Goal: Task Accomplishment & Management: Manage account settings

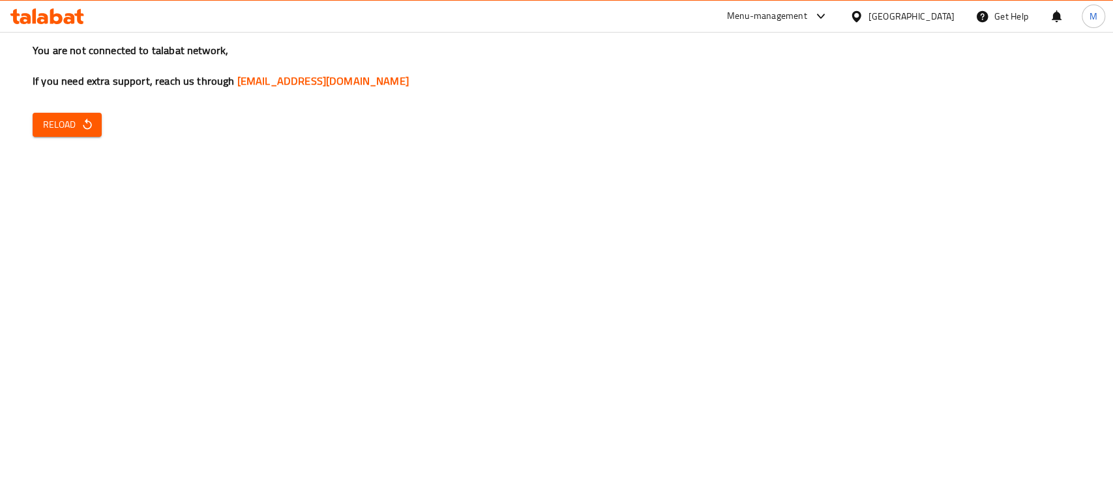
click at [37, 139] on div "You are not connected to talabat network, If you need extra support, reach us t…" at bounding box center [556, 239] width 1113 height 479
click at [51, 134] on button "Reload" at bounding box center [67, 125] width 69 height 24
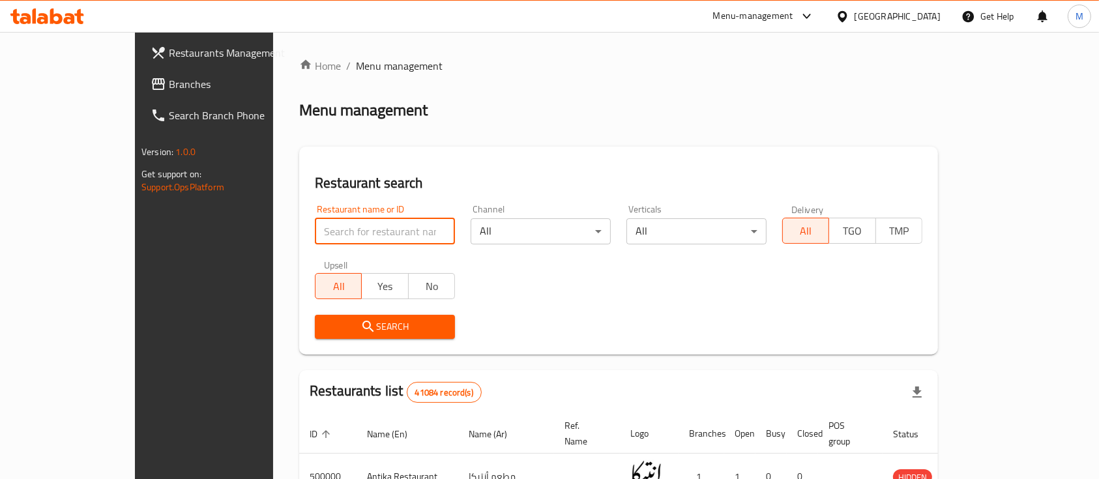
click at [315, 230] on input "search" at bounding box center [385, 231] width 140 height 26
type input "[PERSON_NAME]"
click button "Search" at bounding box center [385, 327] width 140 height 24
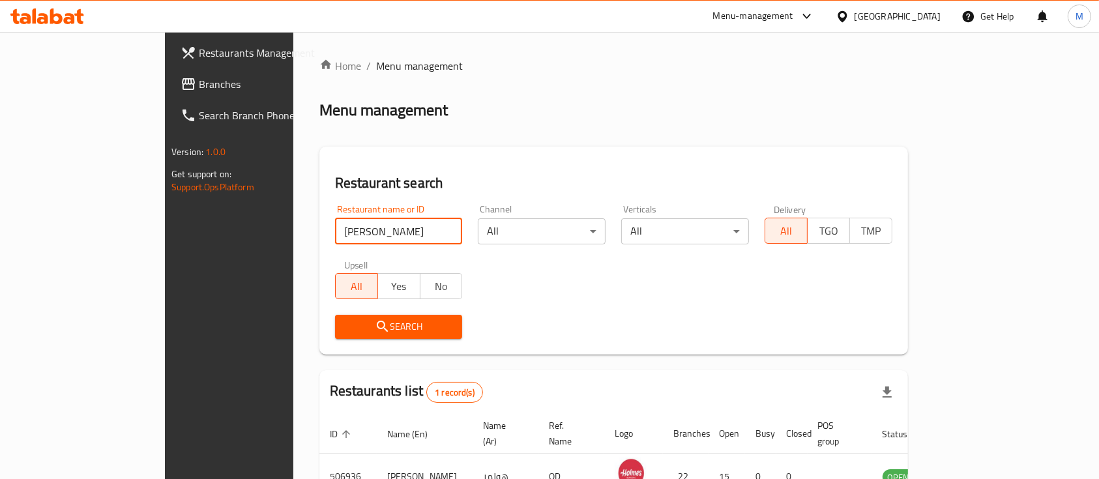
scroll to position [76, 0]
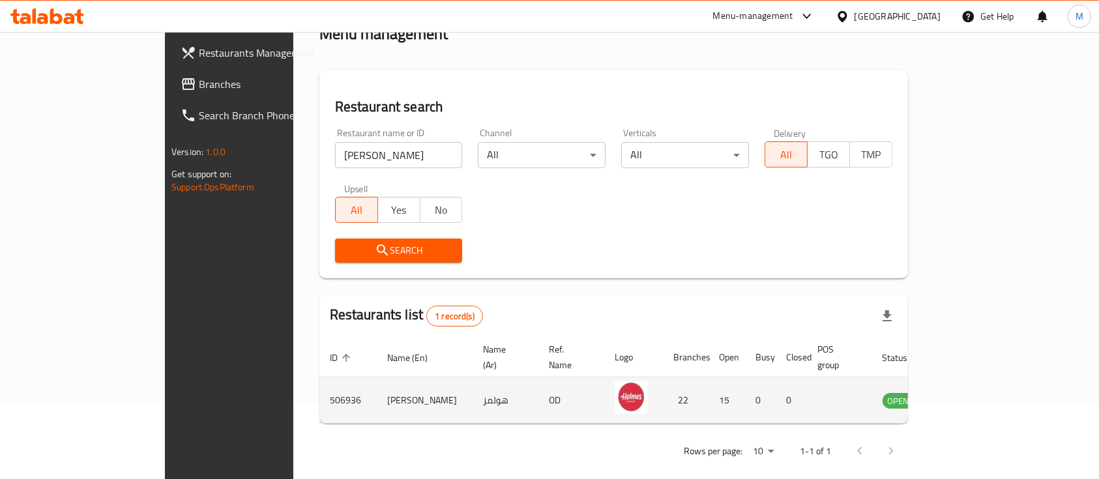
click at [986, 380] on td "enhanced table" at bounding box center [963, 401] width 45 height 46
click at [986, 394] on td "enhanced table" at bounding box center [963, 401] width 45 height 46
click at [966, 396] on icon "enhanced table" at bounding box center [959, 401] width 14 height 11
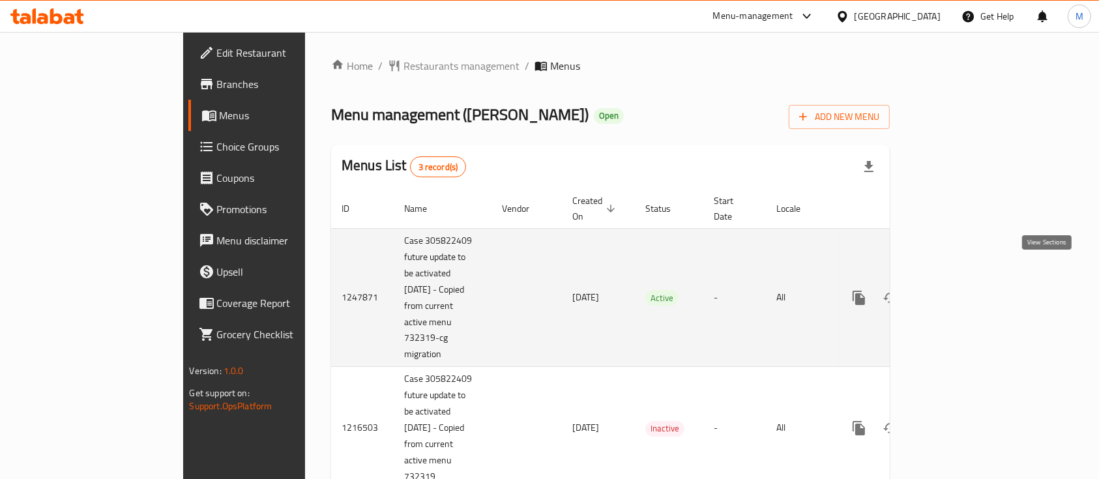
click at [961, 290] on icon "enhanced table" at bounding box center [954, 298] width 16 height 16
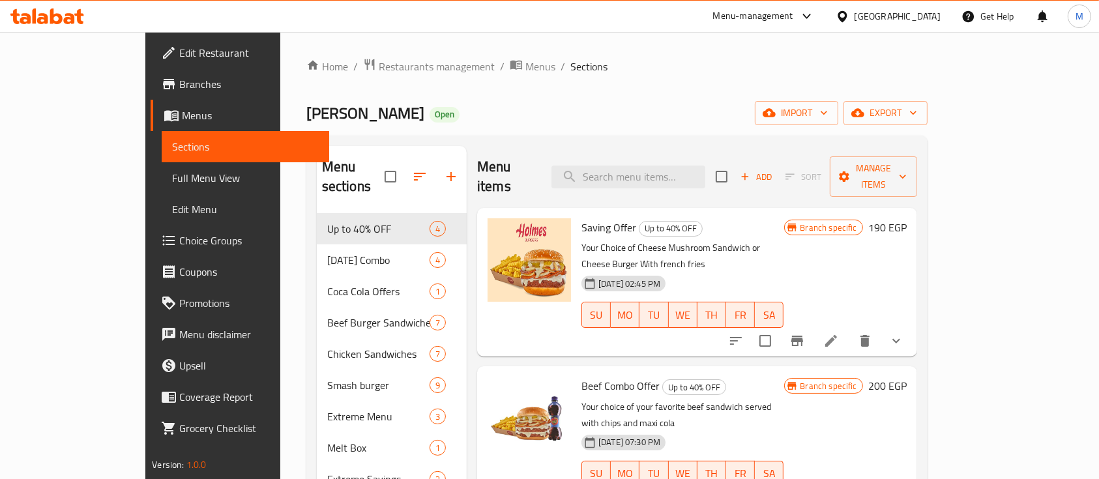
scroll to position [48, 0]
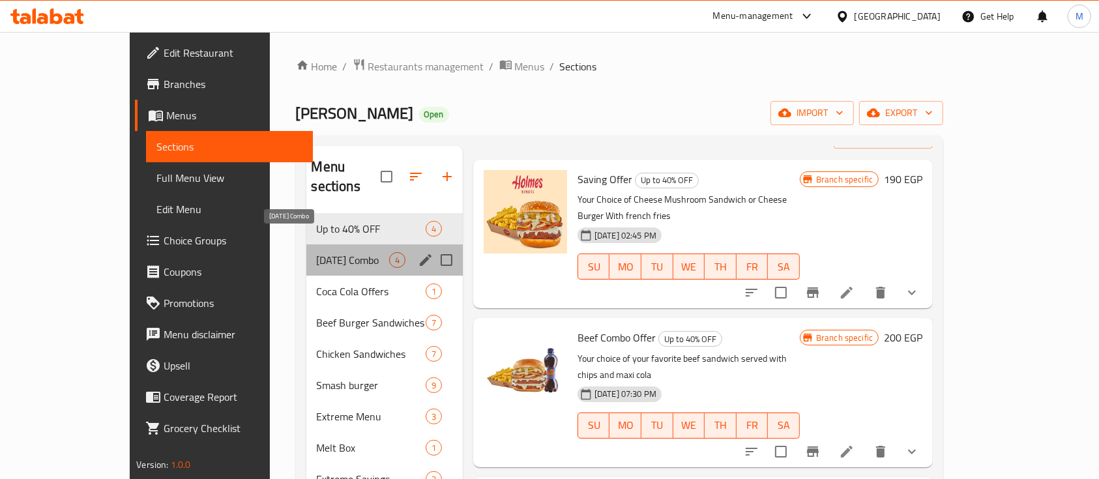
click at [317, 252] on span "[DATE] Combo" at bounding box center [353, 260] width 72 height 16
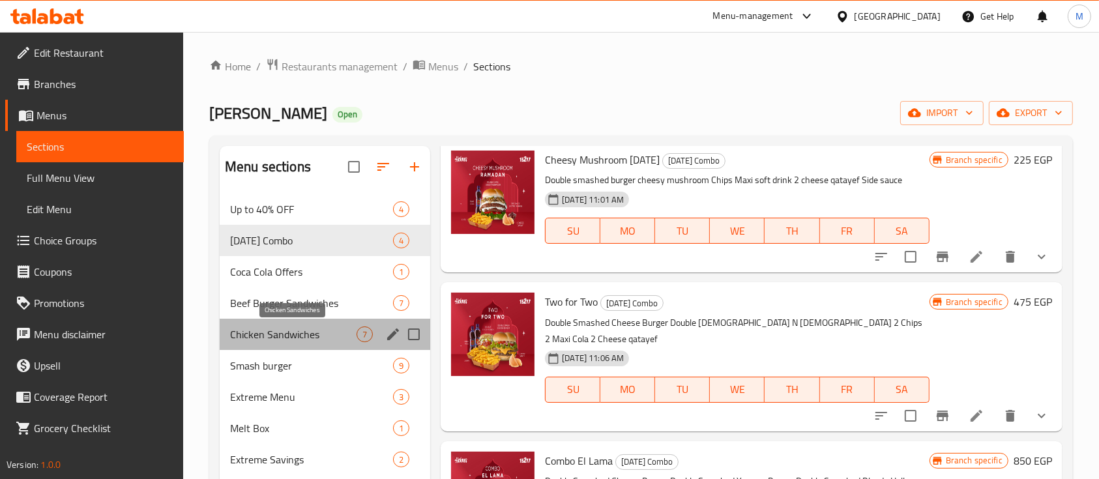
click at [299, 327] on span "Chicken Sandwiches" at bounding box center [293, 335] width 127 height 16
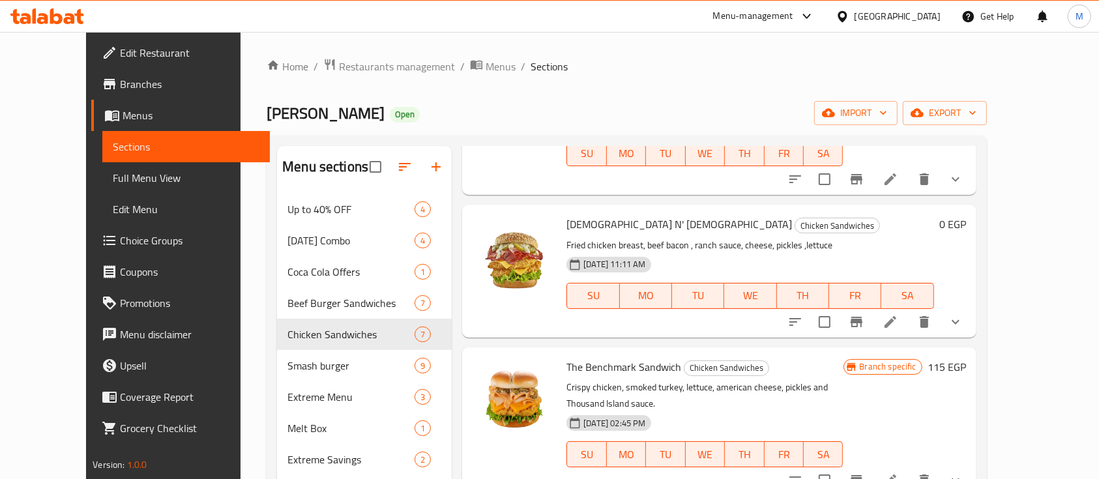
scroll to position [142, 0]
click at [960, 320] on icon "show more" at bounding box center [956, 322] width 8 height 5
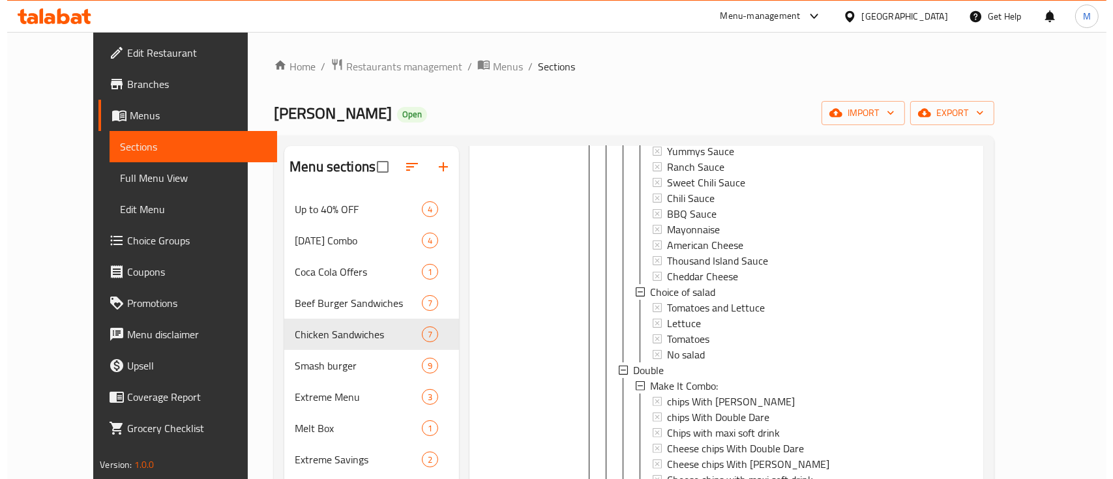
scroll to position [718, 0]
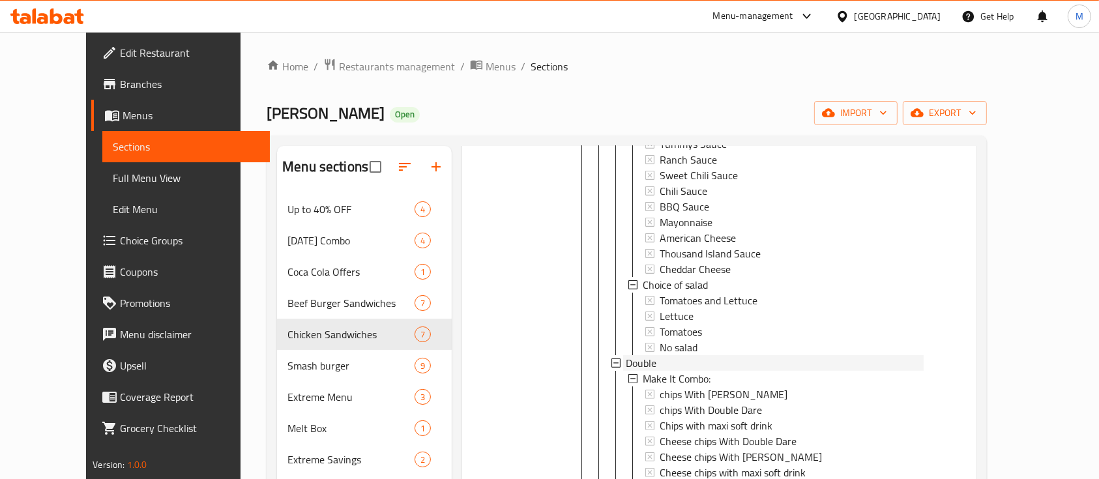
click at [626, 355] on span "Double" at bounding box center [641, 363] width 31 height 16
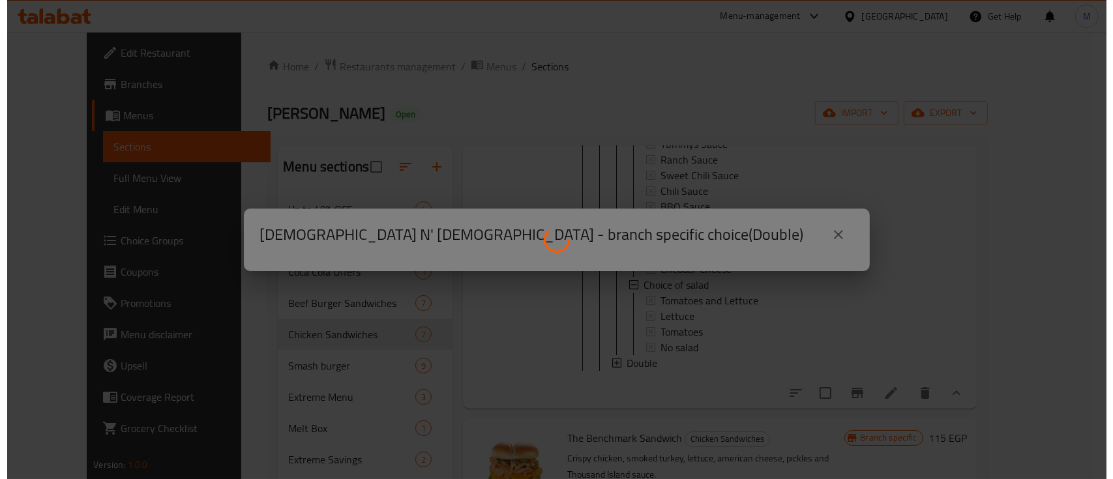
scroll to position [0, 0]
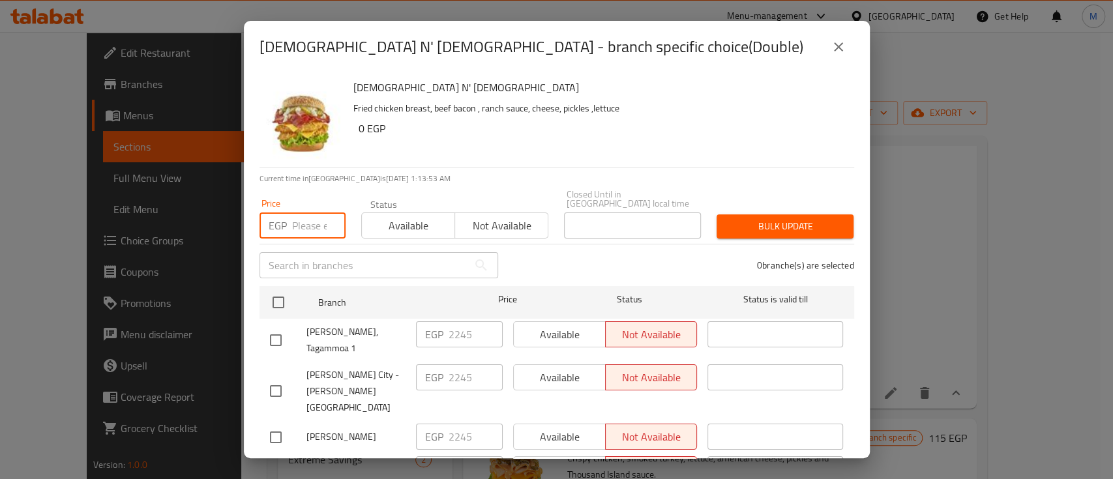
click at [294, 216] on input "number" at bounding box center [318, 226] width 53 height 26
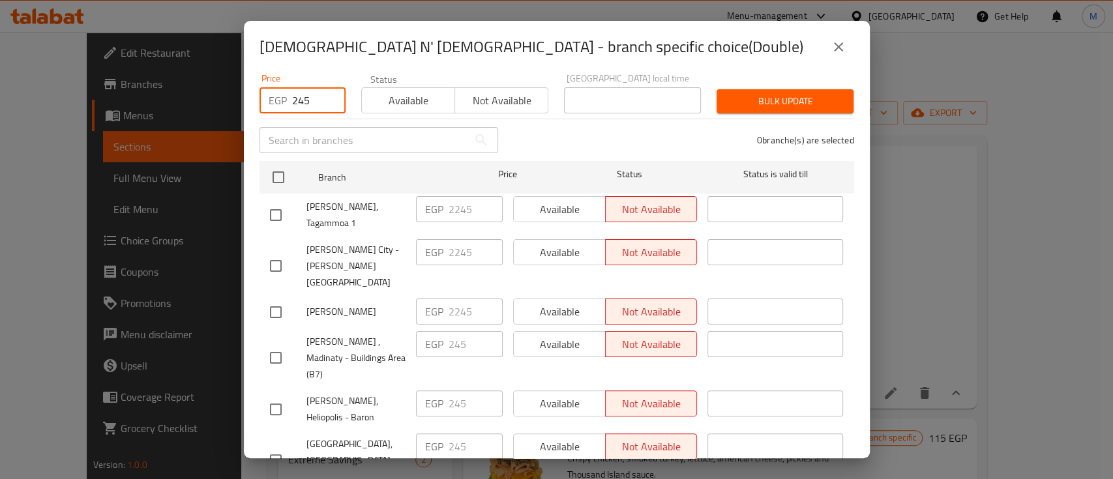
scroll to position [130, 0]
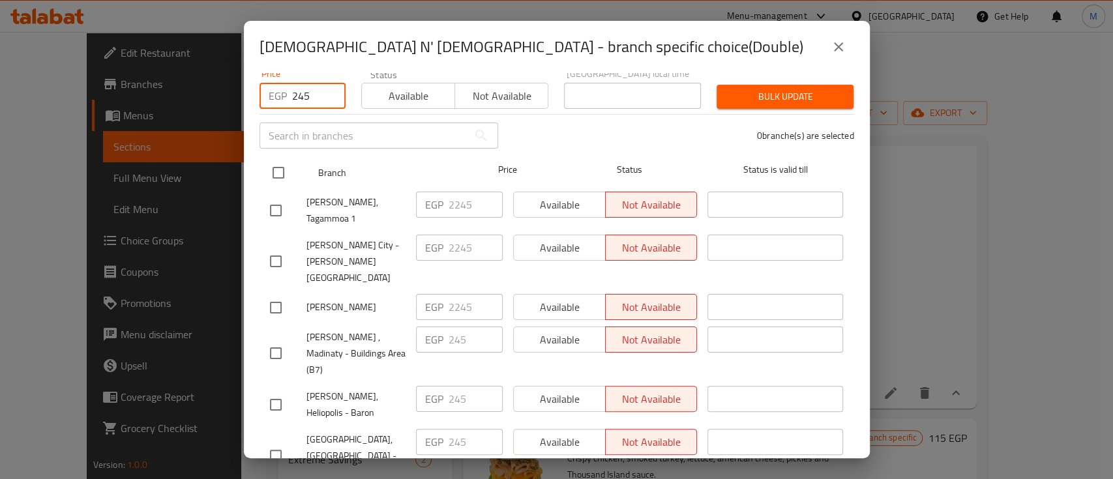
type input "245"
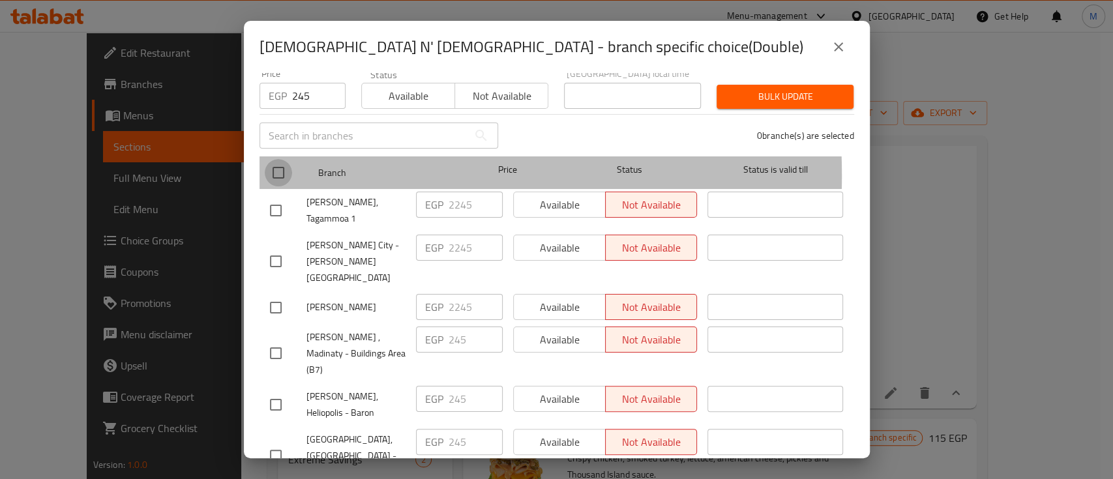
click at [278, 166] on input "checkbox" at bounding box center [278, 172] width 27 height 27
checkbox input "true"
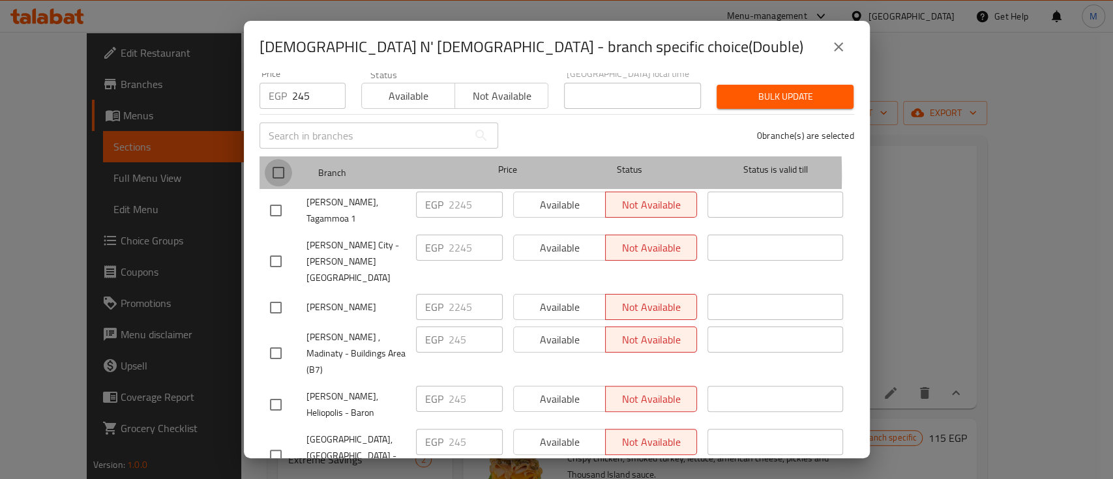
checkbox input "true"
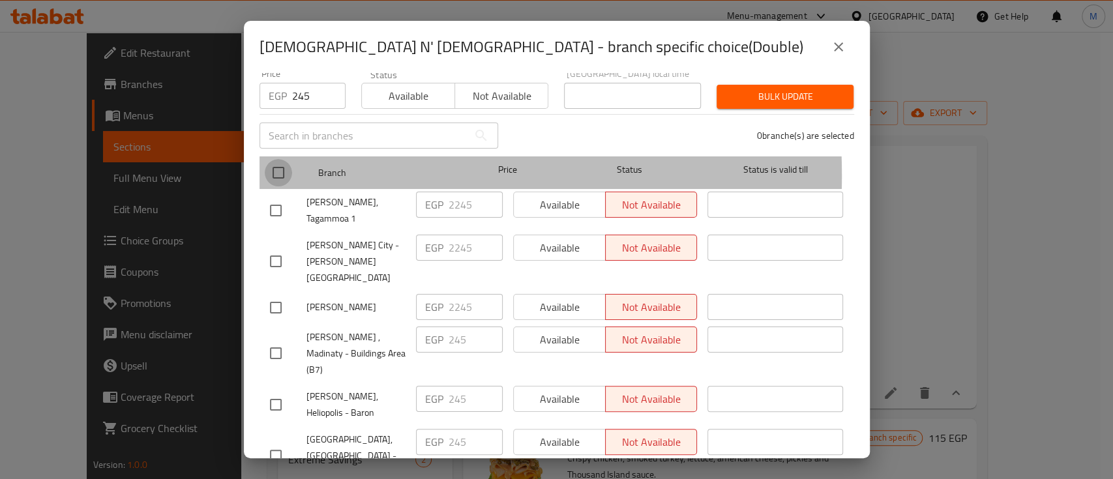
checkbox input "true"
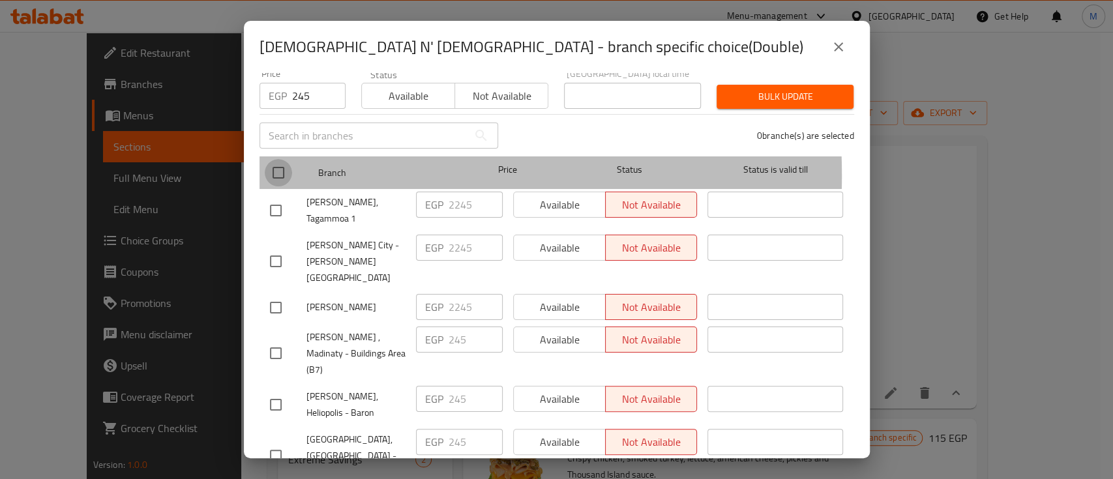
checkbox input "true"
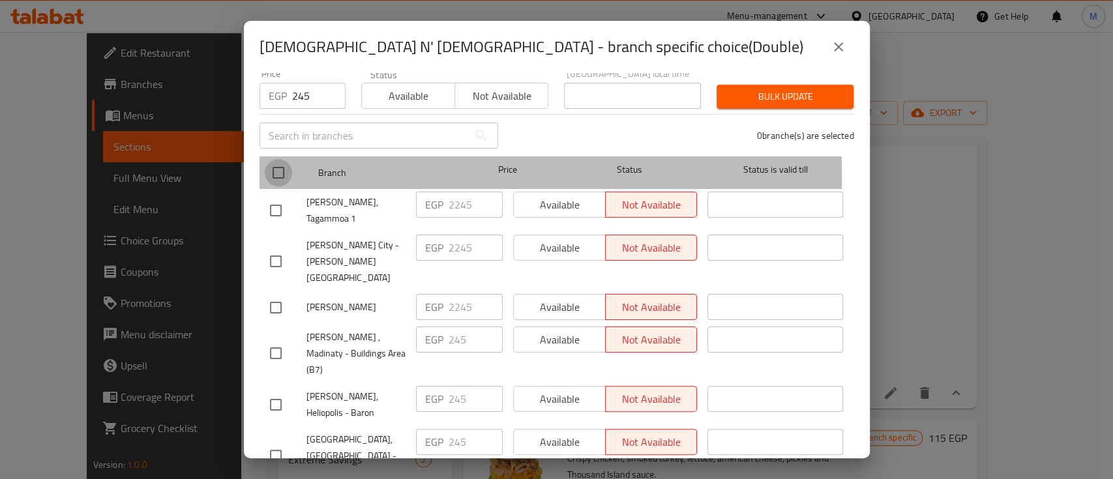
checkbox input "true"
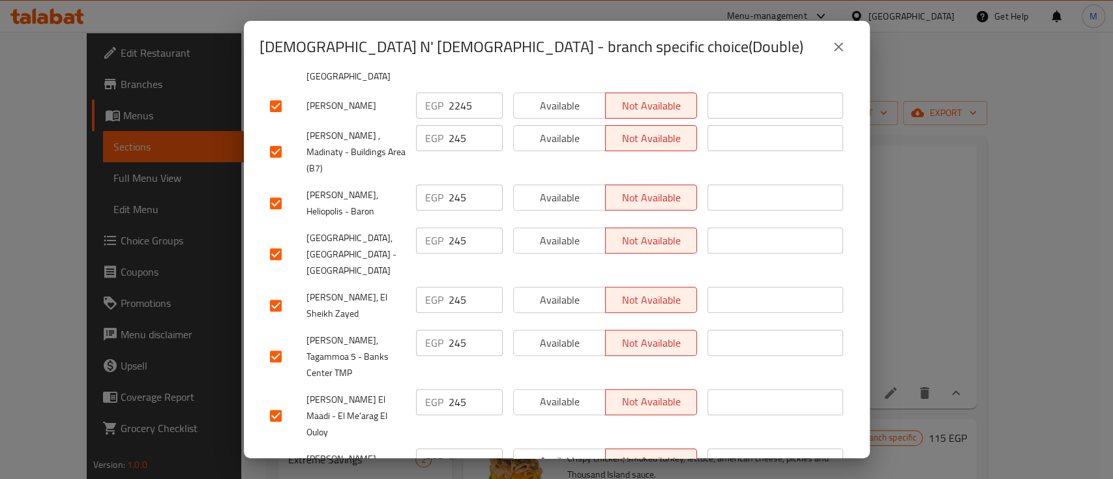
scroll to position [0, 0]
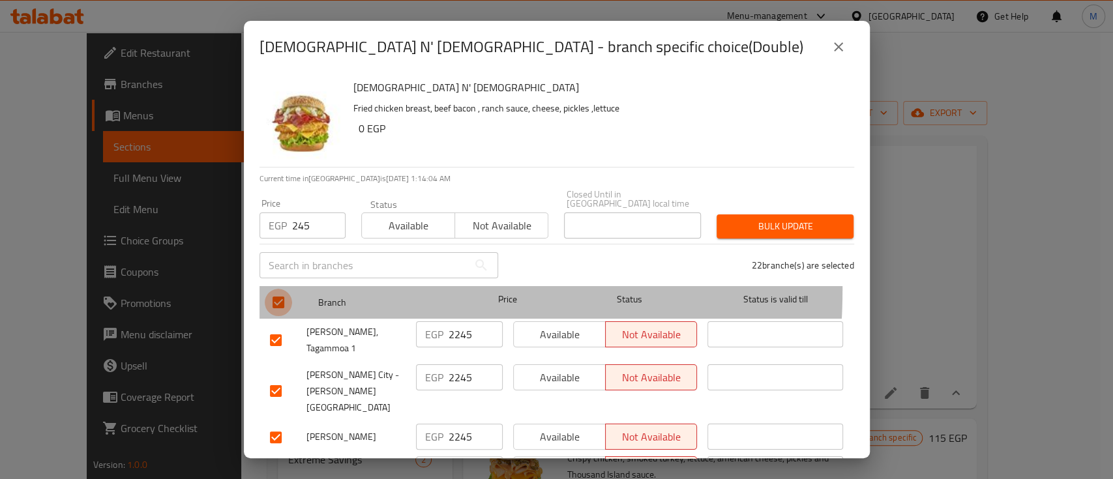
click at [278, 289] on input "checkbox" at bounding box center [278, 302] width 27 height 27
checkbox input "false"
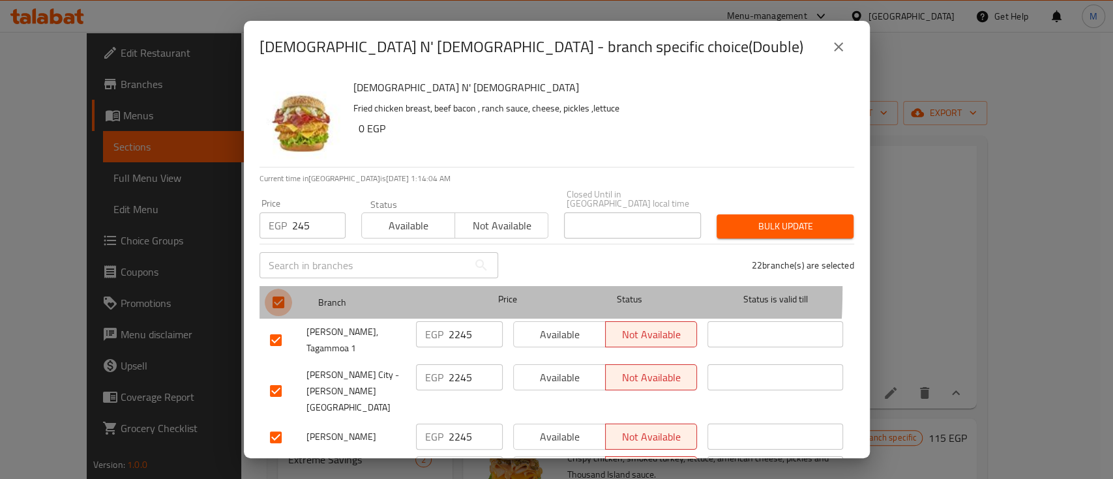
checkbox input "false"
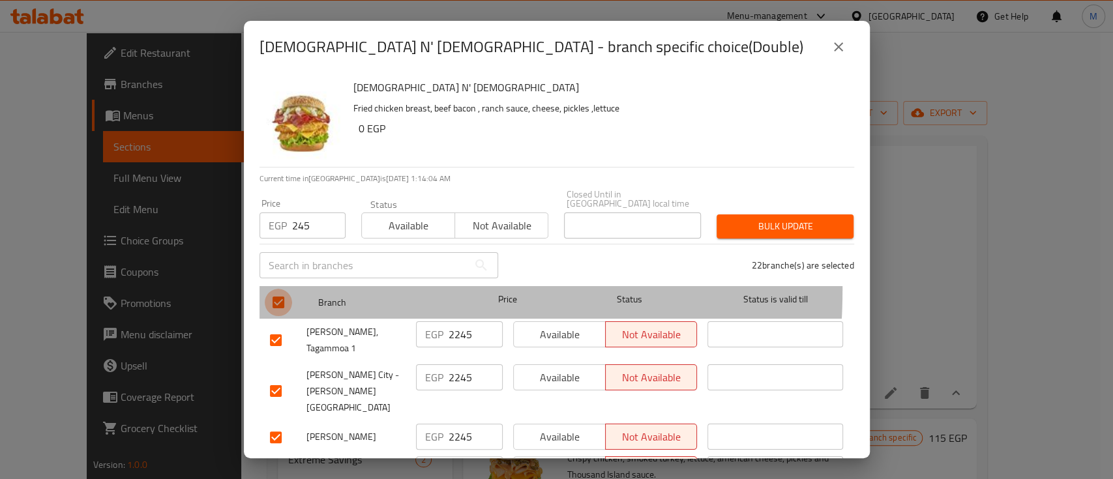
checkbox input "false"
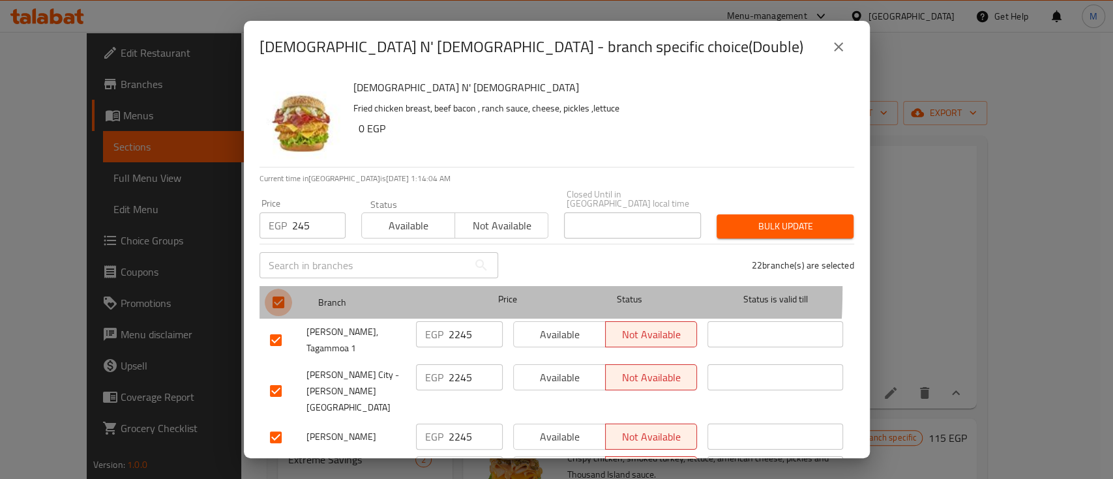
checkbox input "false"
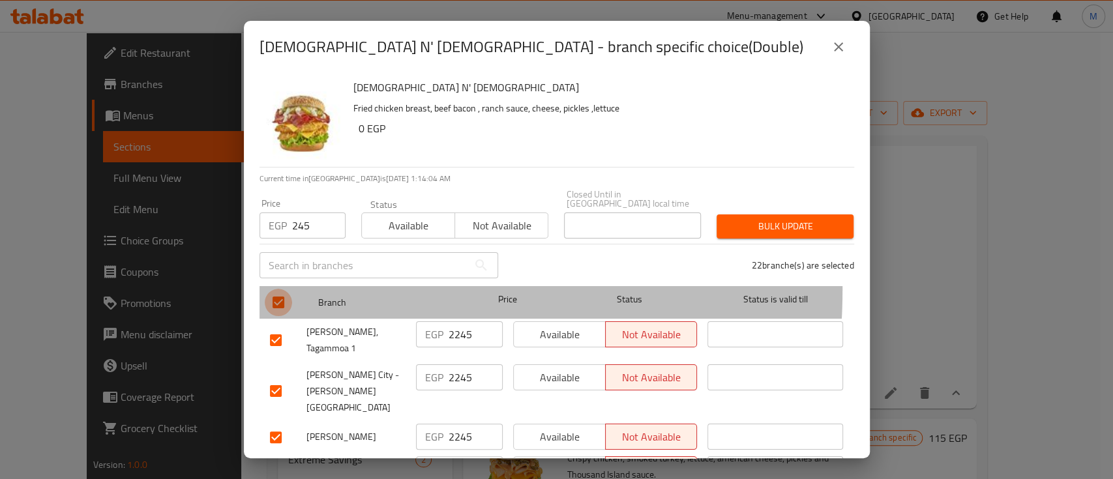
checkbox input "false"
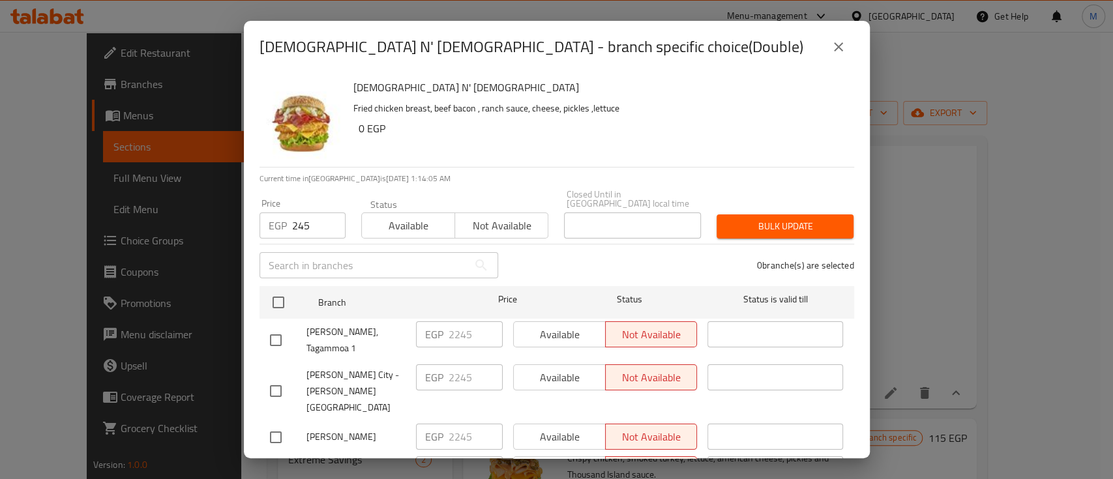
click at [265, 329] on input "checkbox" at bounding box center [275, 340] width 27 height 27
checkbox input "true"
click at [271, 378] on input "checkbox" at bounding box center [275, 391] width 27 height 27
checkbox input "true"
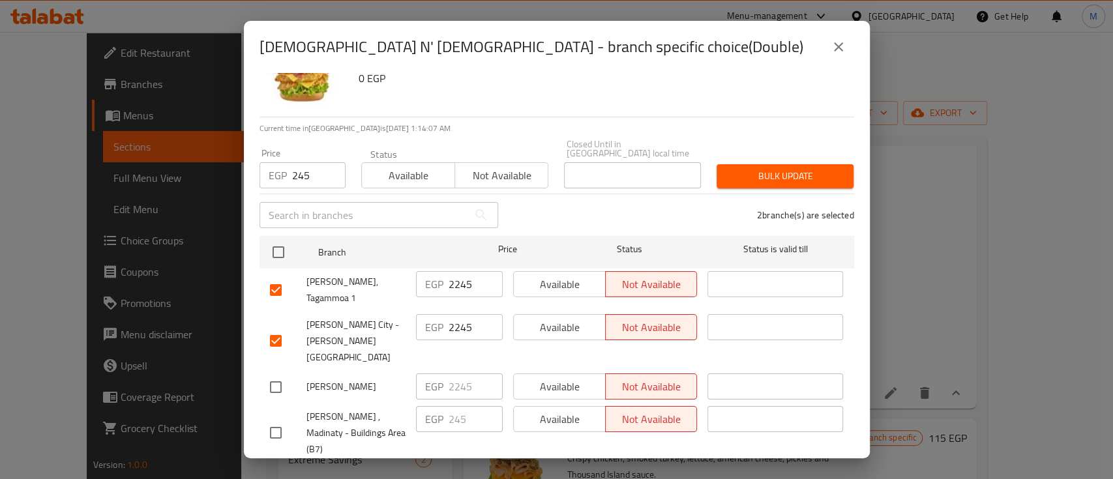
click at [271, 374] on input "checkbox" at bounding box center [275, 387] width 27 height 27
checkbox input "true"
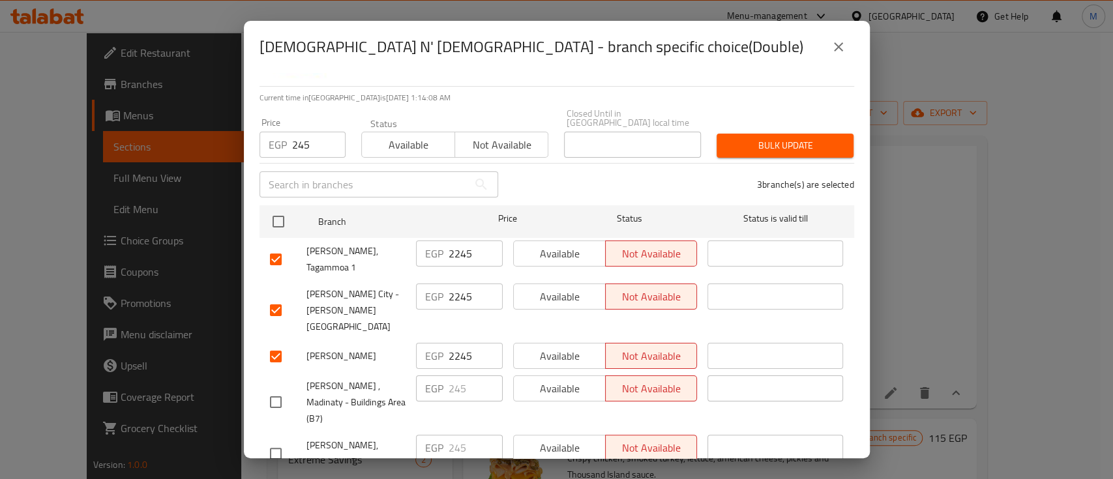
click at [271, 389] on input "checkbox" at bounding box center [275, 402] width 27 height 27
checkbox input "true"
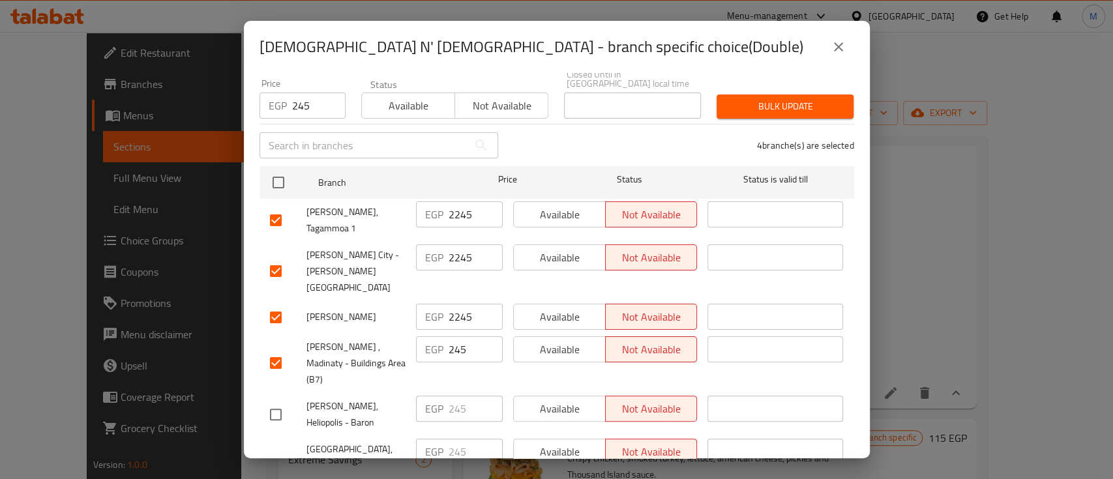
click at [271, 401] on input "checkbox" at bounding box center [275, 414] width 27 height 27
checkbox input "true"
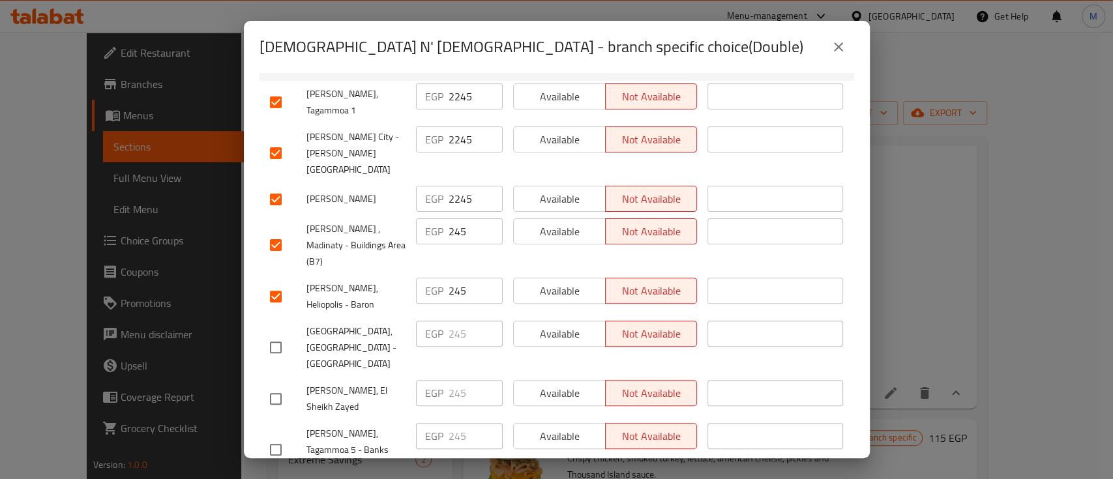
scroll to position [239, 0]
click at [277, 333] on input "checkbox" at bounding box center [275, 346] width 27 height 27
checkbox input "true"
click at [272, 384] on input "checkbox" at bounding box center [275, 397] width 27 height 27
checkbox input "true"
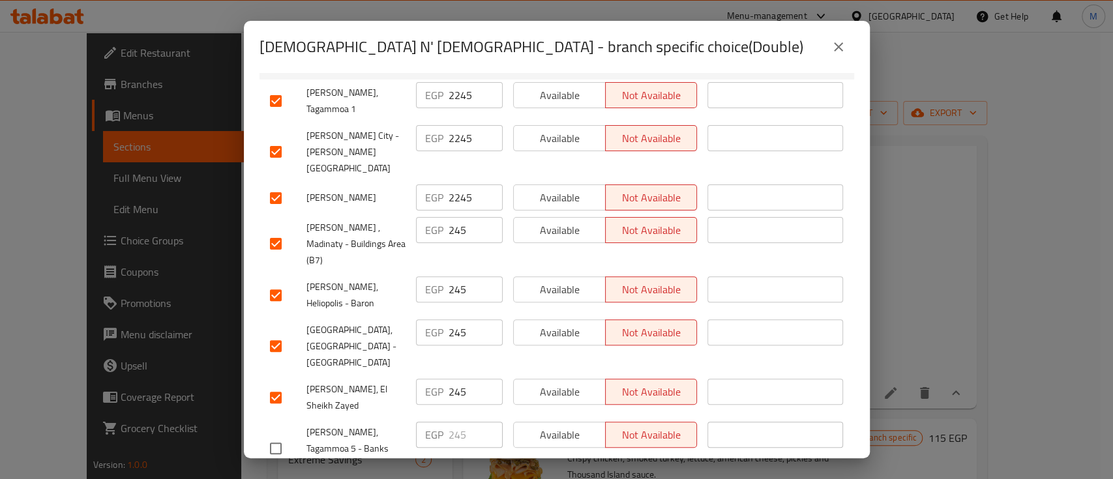
scroll to position [262, 0]
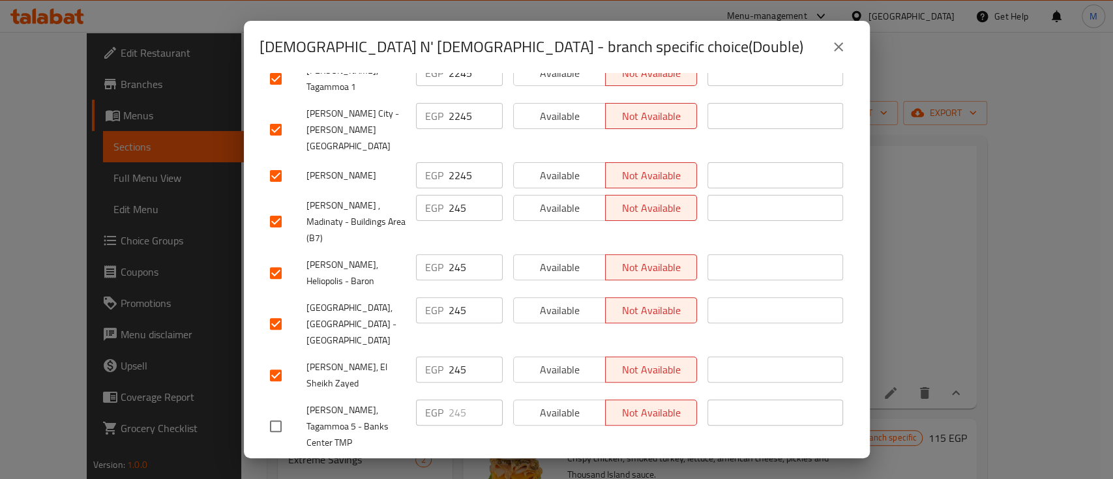
click at [272, 413] on input "checkbox" at bounding box center [275, 426] width 27 height 27
checkbox input "true"
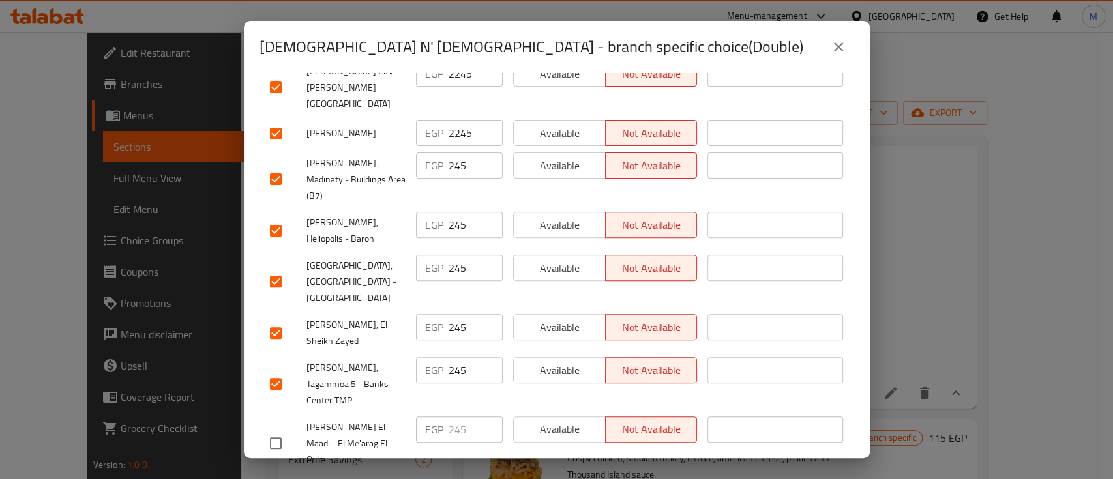
scroll to position [314, 0]
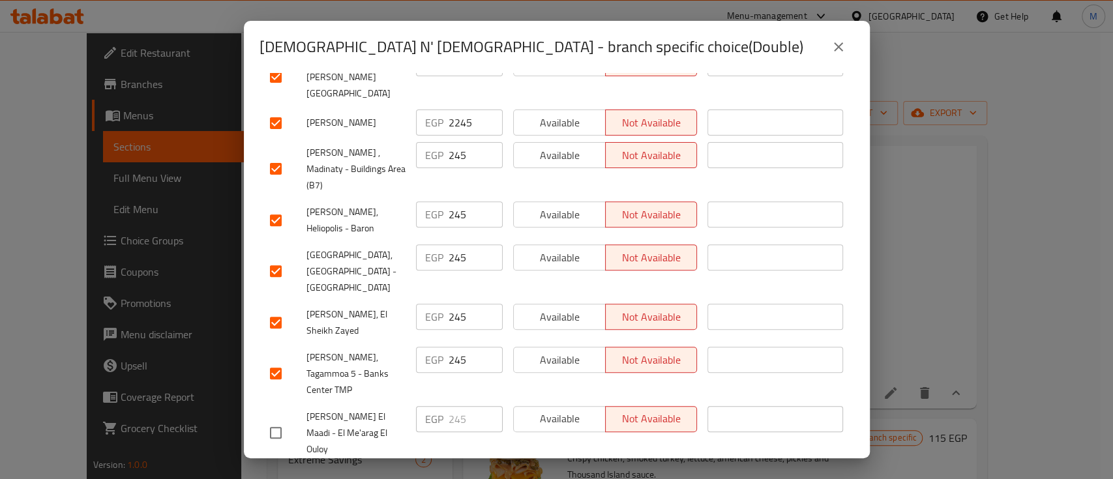
click at [272, 419] on input "checkbox" at bounding box center [275, 432] width 27 height 27
checkbox input "true"
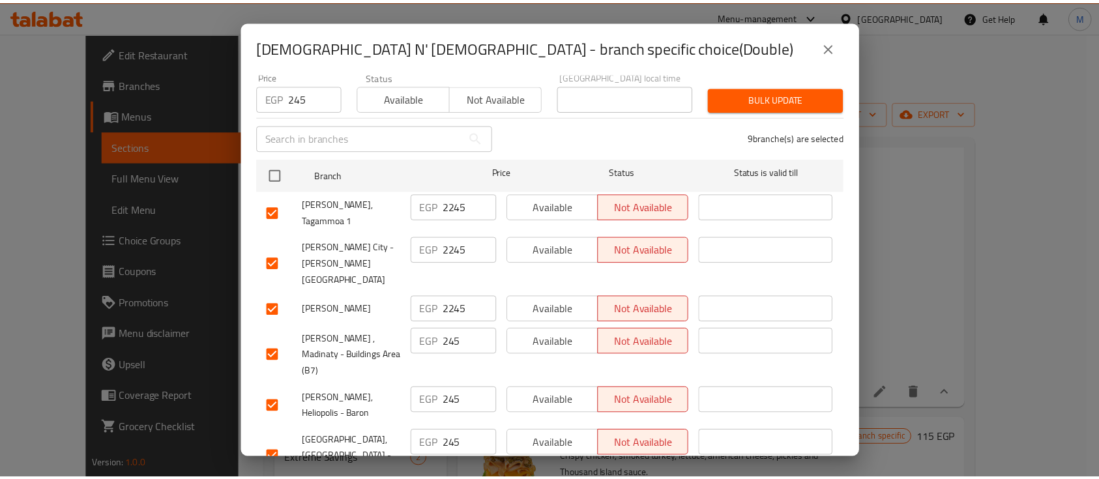
scroll to position [127, 0]
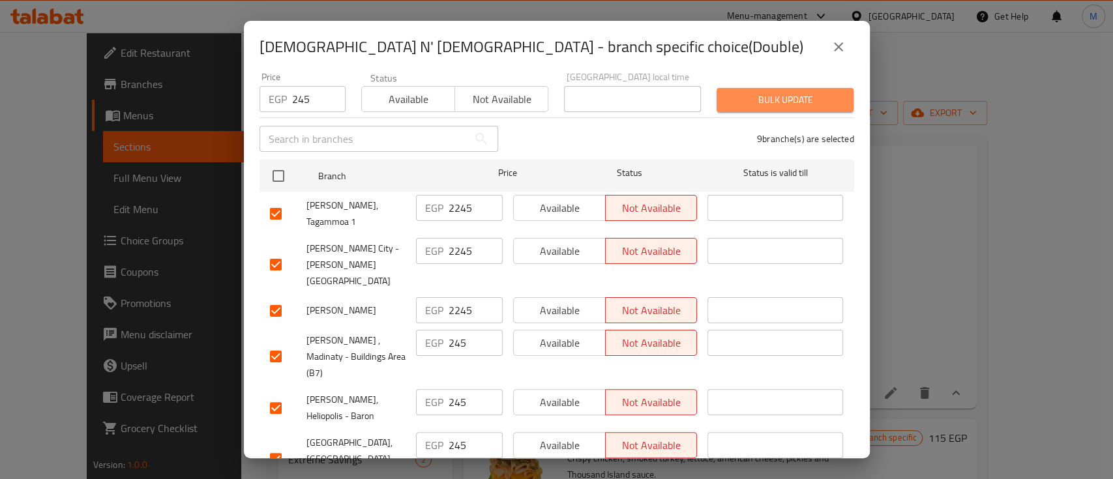
click at [793, 95] on span "Bulk update" at bounding box center [785, 100] width 116 height 16
click at [749, 92] on span "Bulk update" at bounding box center [785, 100] width 116 height 16
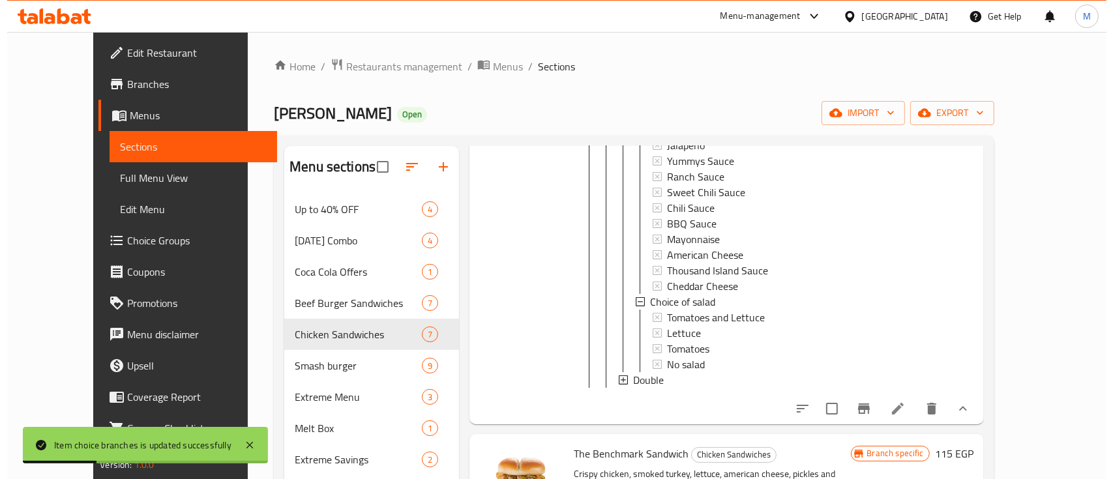
scroll to position [809, 0]
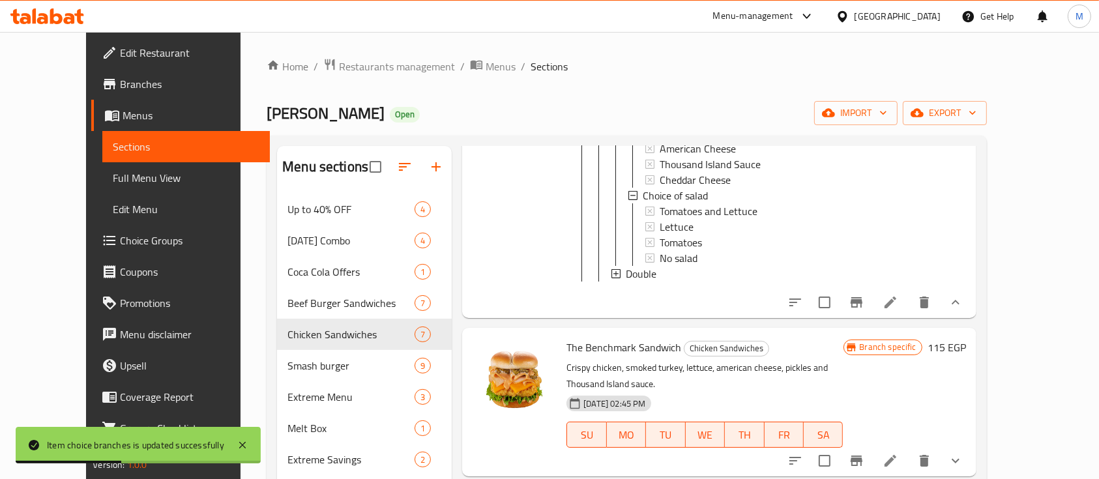
click at [626, 266] on span "Double" at bounding box center [641, 274] width 31 height 16
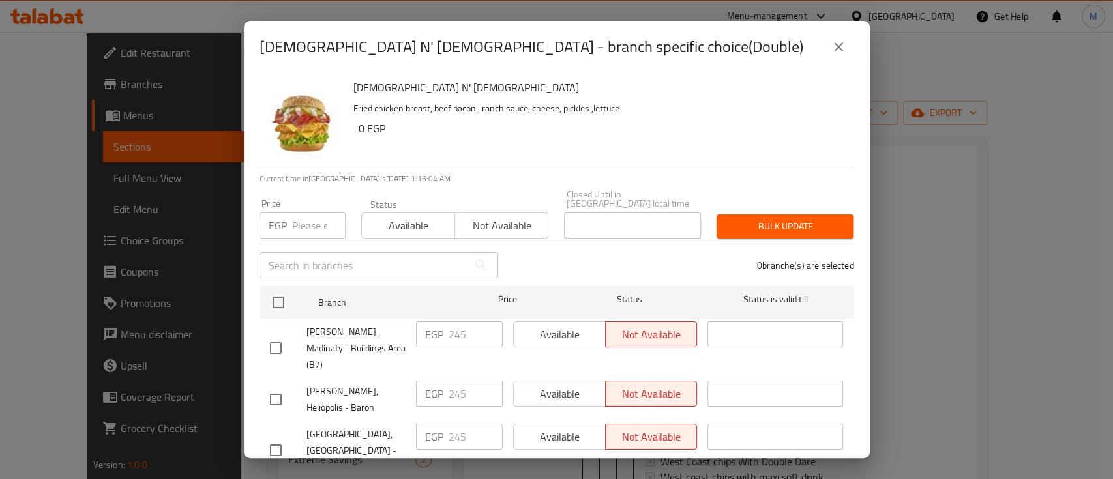
click at [375, 217] on span "Available" at bounding box center [408, 226] width 83 height 19
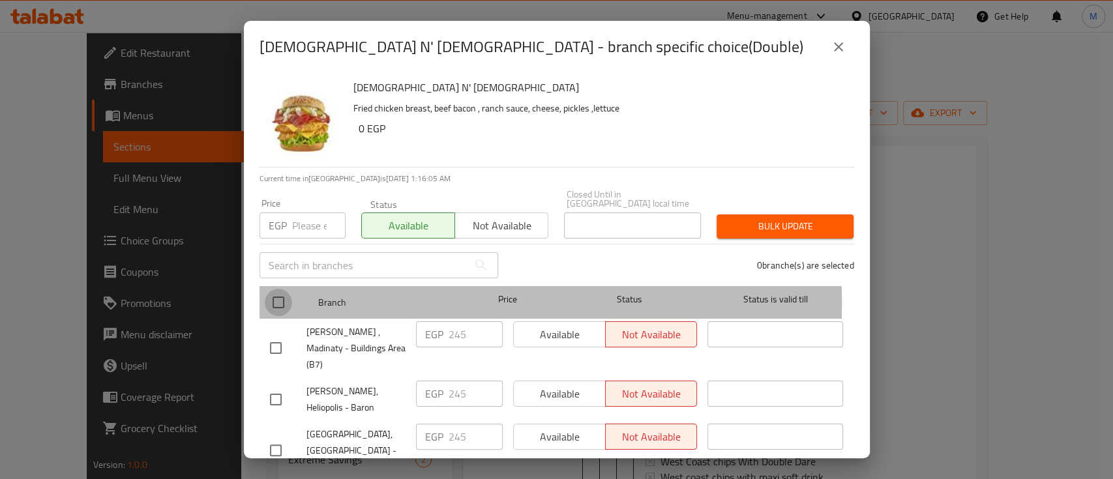
click at [277, 293] on input "checkbox" at bounding box center [278, 302] width 27 height 27
checkbox input "true"
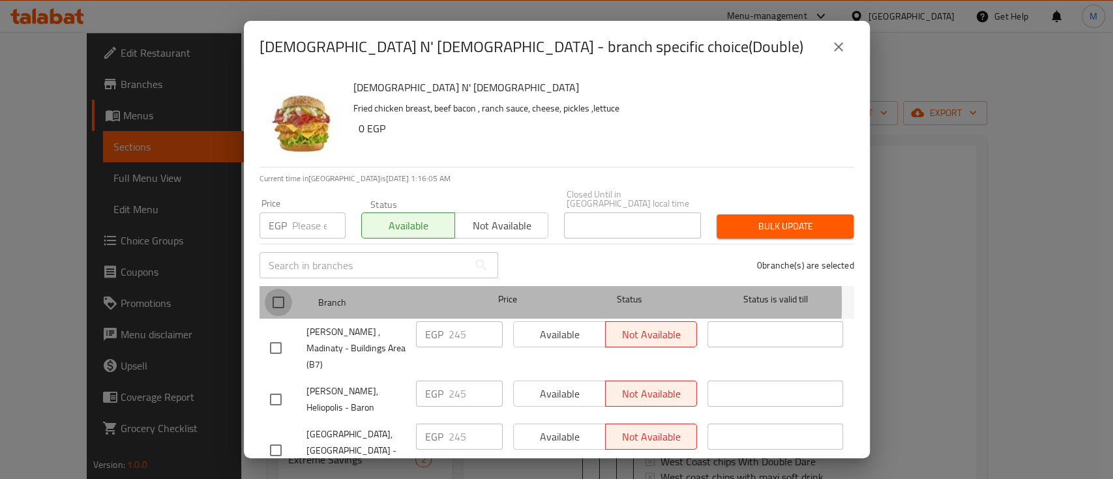
checkbox input "true"
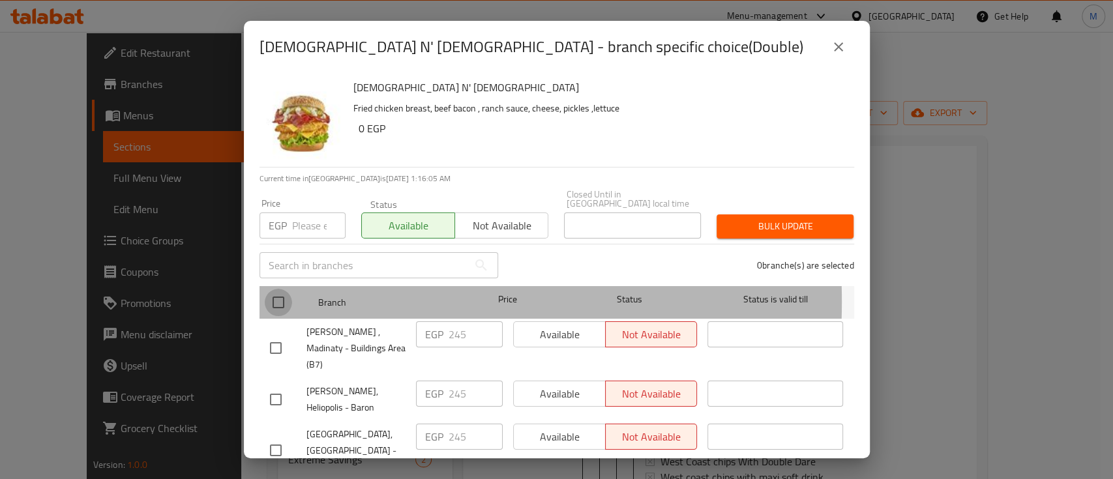
checkbox input "true"
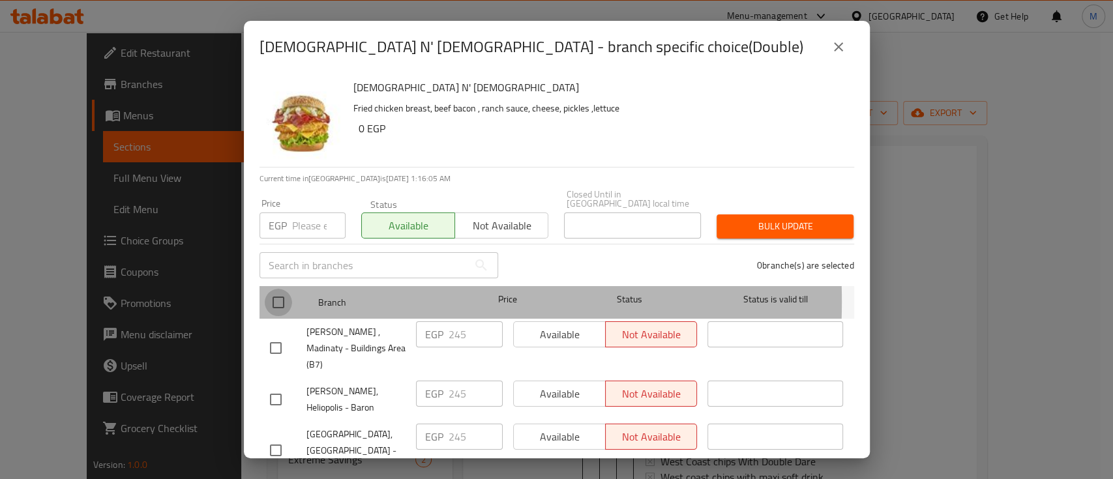
checkbox input "true"
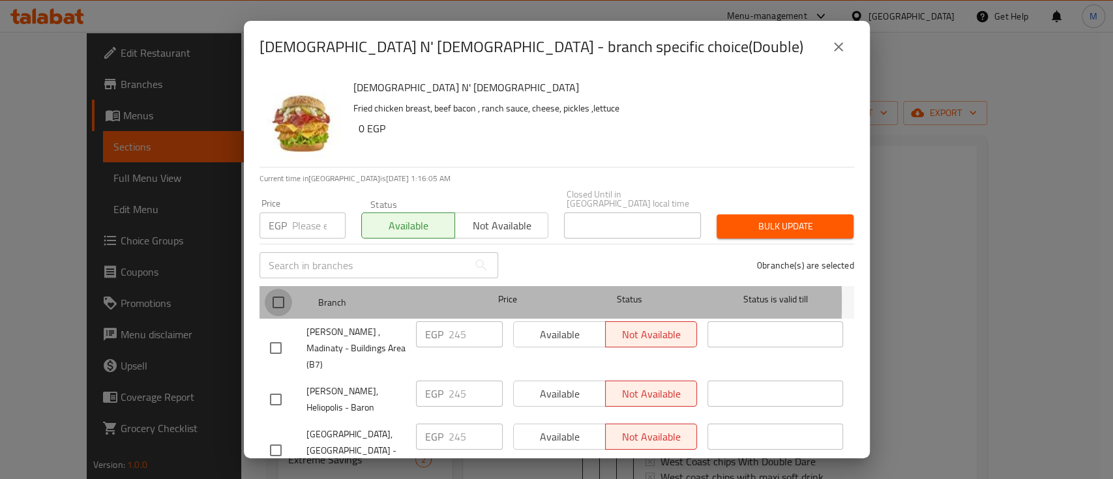
checkbox input "true"
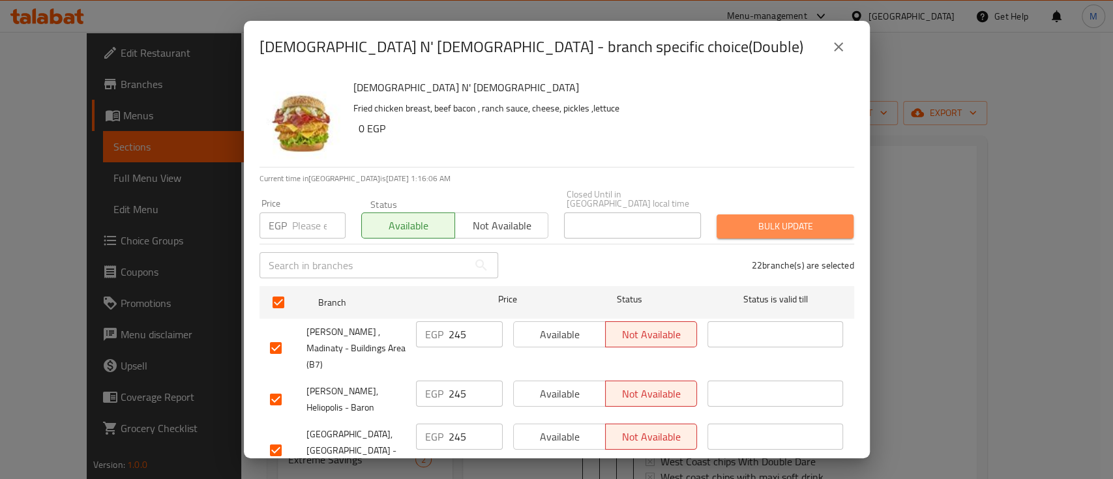
click at [790, 218] on span "Bulk update" at bounding box center [785, 226] width 116 height 16
click at [753, 223] on span "Bulk update" at bounding box center [785, 226] width 116 height 16
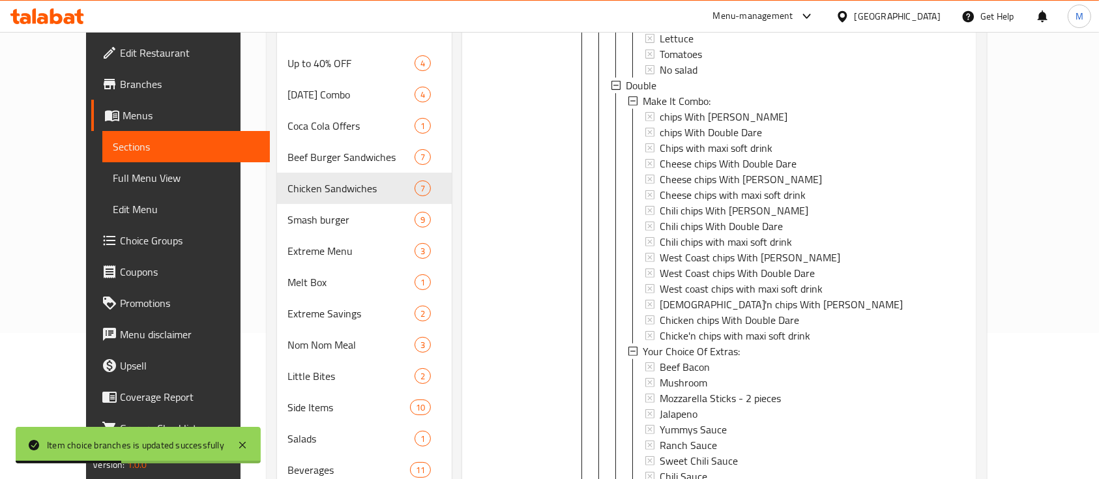
scroll to position [849, 0]
click at [626, 80] on span "Double" at bounding box center [641, 88] width 31 height 16
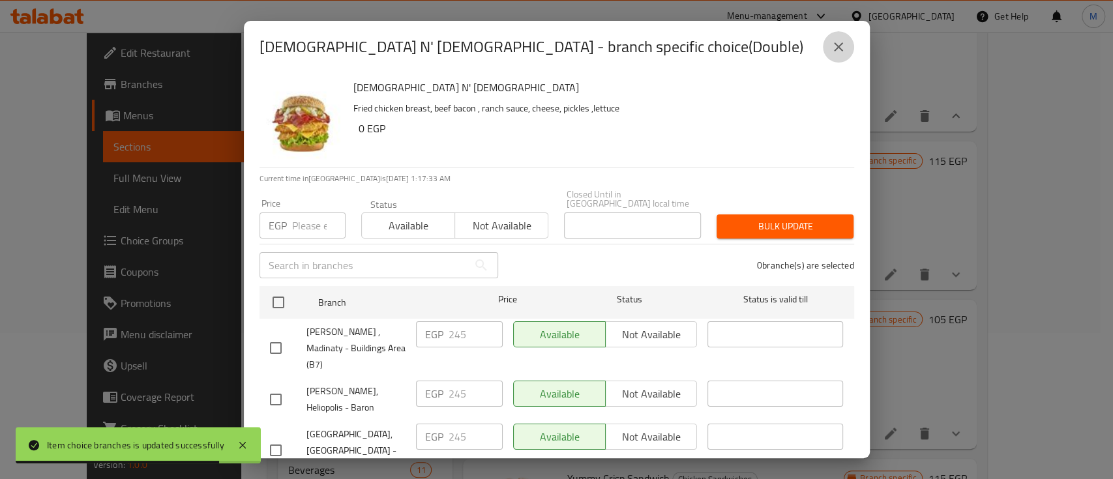
click at [838, 57] on button "close" at bounding box center [838, 46] width 31 height 31
